Goal: Task Accomplishment & Management: Complete application form

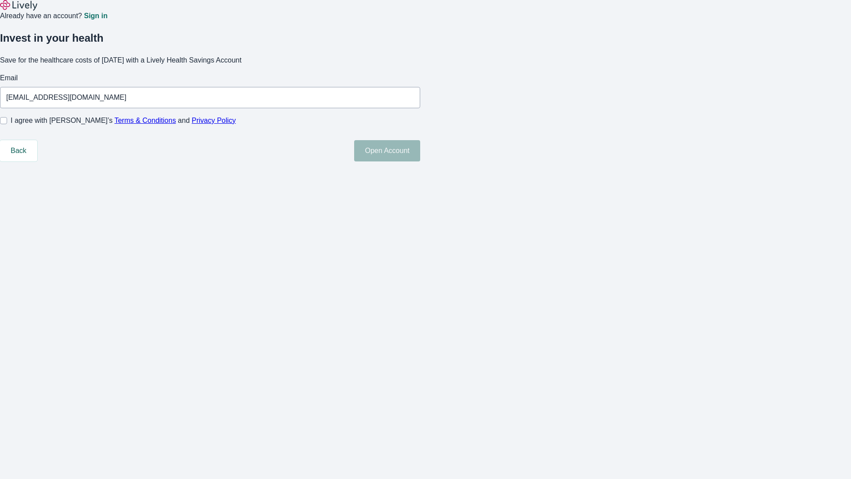
click at [7, 124] on input "I agree with Lively’s Terms & Conditions and Privacy Policy" at bounding box center [3, 120] width 7 height 7
checkbox input "true"
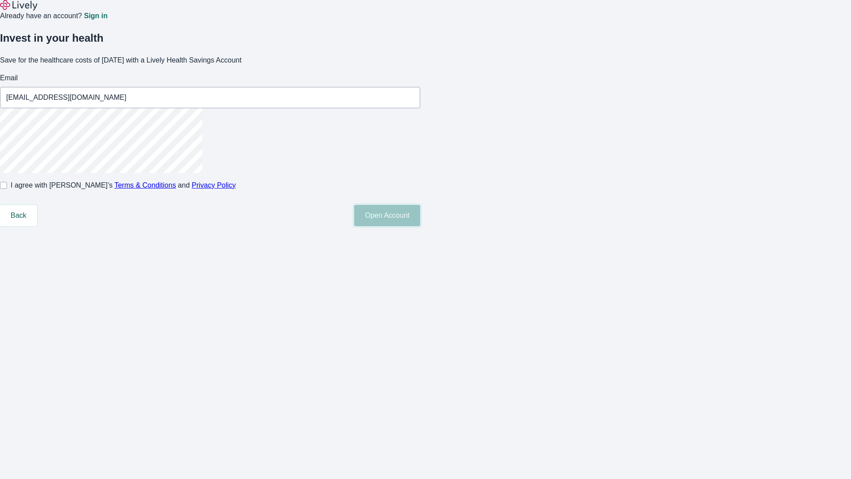
click at [420, 226] on button "Open Account" at bounding box center [387, 215] width 66 height 21
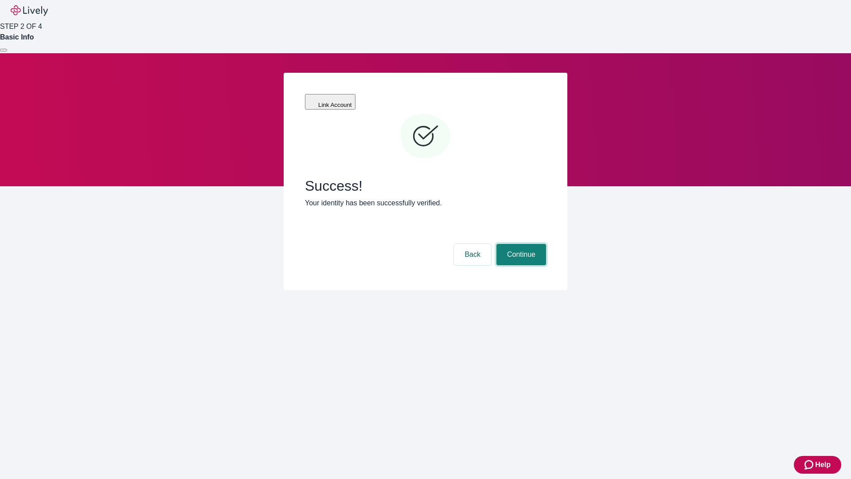
click at [520, 244] on button "Continue" at bounding box center [521, 254] width 50 height 21
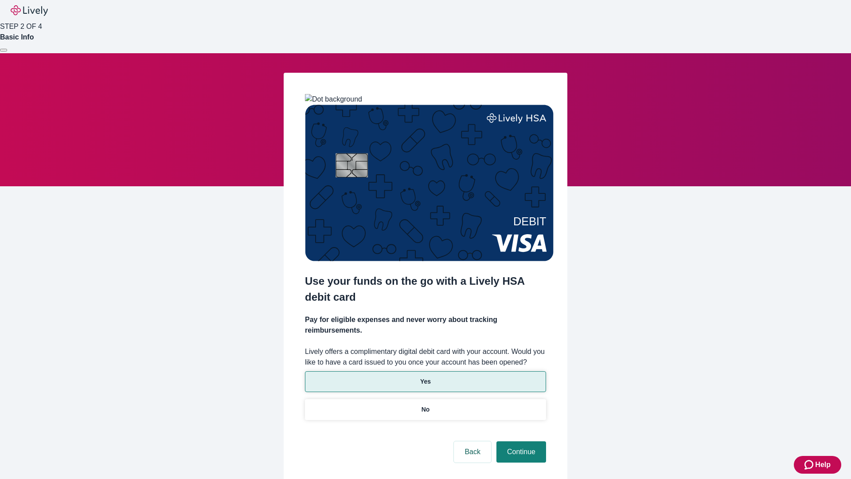
click at [425, 377] on p "Yes" at bounding box center [425, 381] width 11 height 9
click at [520, 441] on button "Continue" at bounding box center [521, 451] width 50 height 21
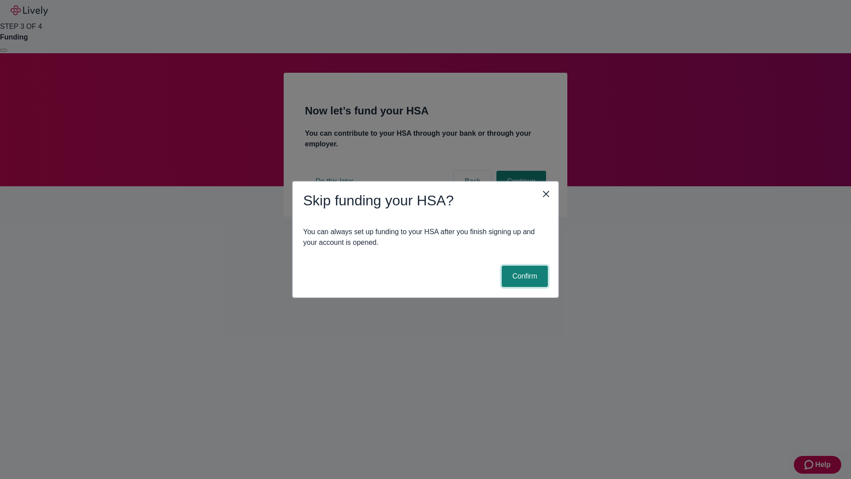
click at [523, 276] on button "Confirm" at bounding box center [525, 275] width 46 height 21
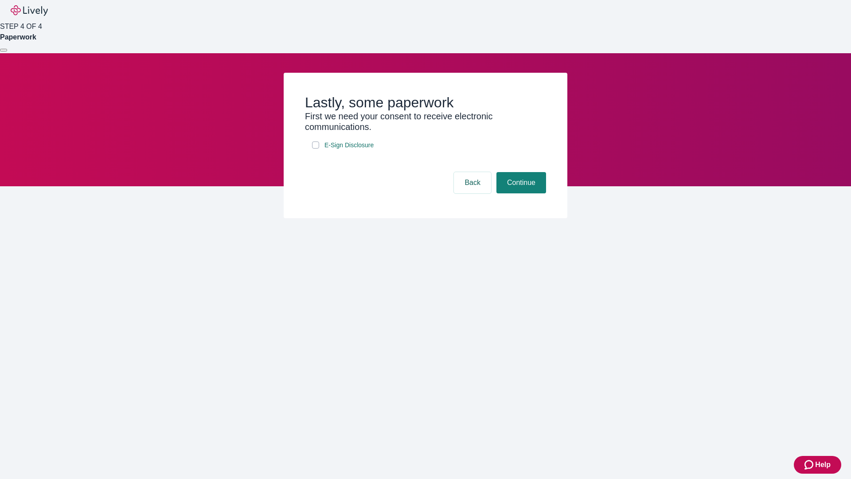
click at [316, 148] on input "E-Sign Disclosure" at bounding box center [315, 144] width 7 height 7
checkbox input "true"
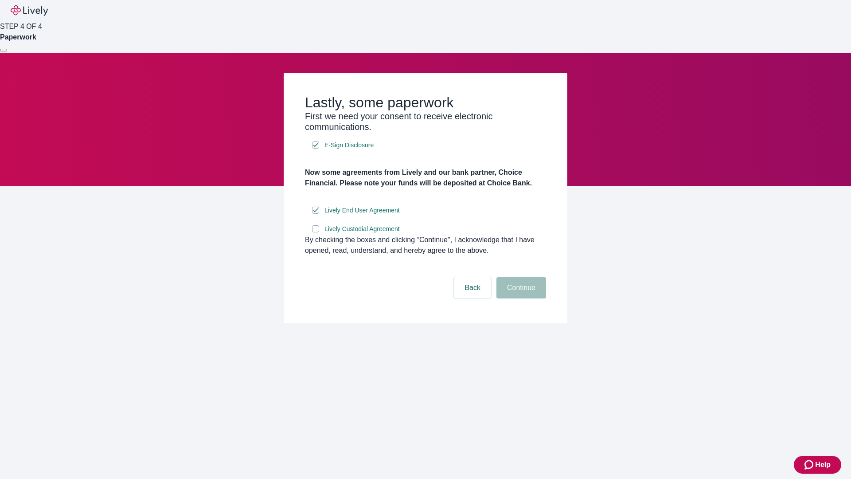
click at [316, 232] on input "Lively Custodial Agreement" at bounding box center [315, 228] width 7 height 7
checkbox input "true"
click at [520, 298] on button "Continue" at bounding box center [521, 287] width 50 height 21
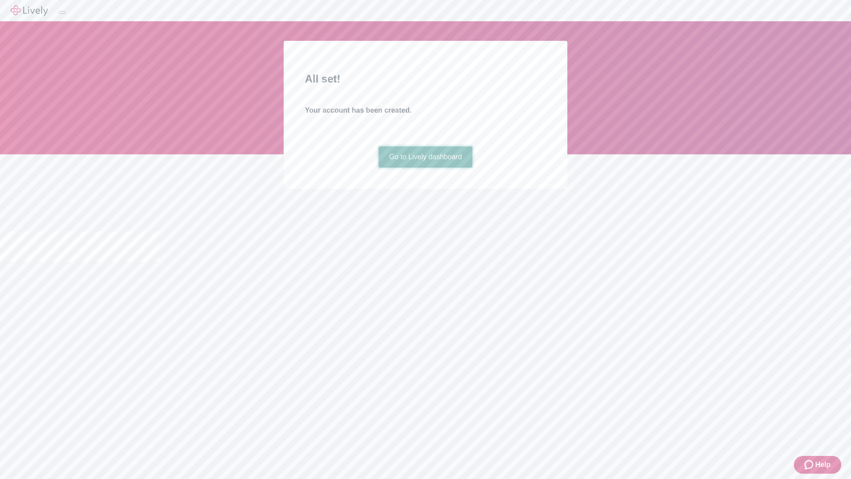
click at [425, 168] on link "Go to Lively dashboard" at bounding box center [425, 156] width 94 height 21
